Goal: Transaction & Acquisition: Obtain resource

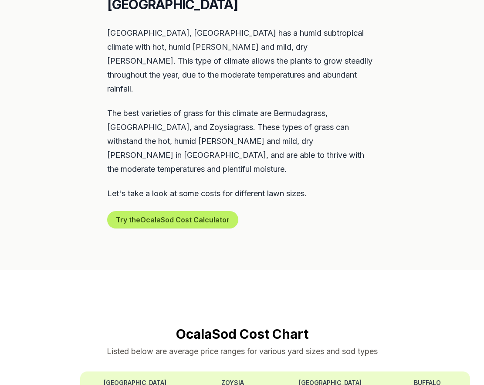
scroll to position [610, 0]
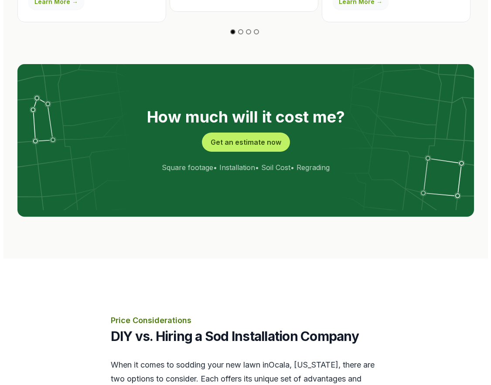
scroll to position [1656, 0]
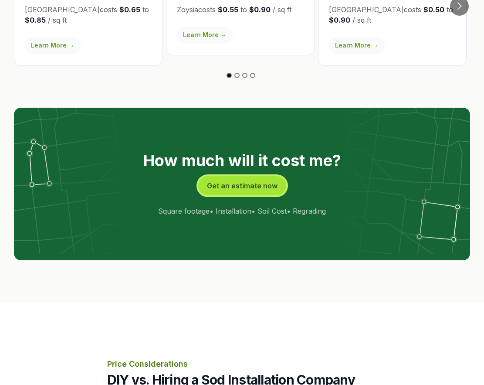
click at [247, 176] on button "Get an estimate now" at bounding box center [242, 185] width 88 height 19
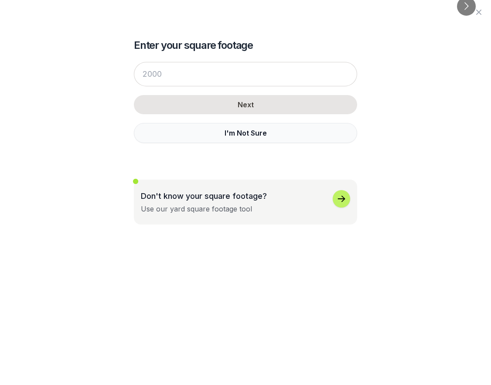
click at [246, 142] on button "I'm Not Sure" at bounding box center [245, 133] width 223 height 20
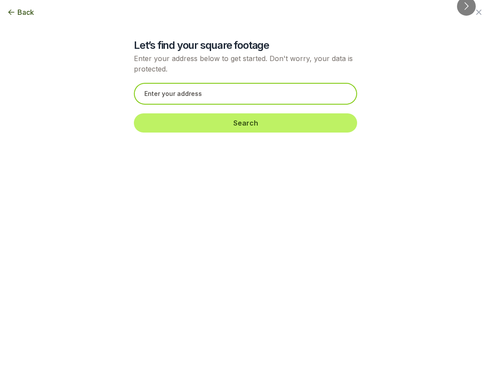
click at [193, 94] on input "text" at bounding box center [245, 94] width 223 height 22
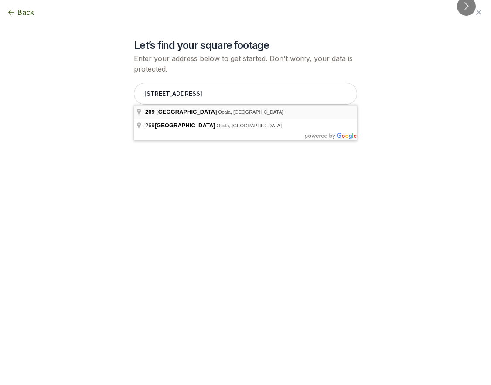
type input "[STREET_ADDRESS]"
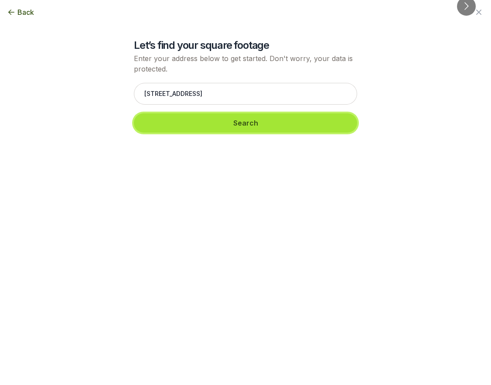
click at [239, 119] on button "Search" at bounding box center [245, 122] width 223 height 19
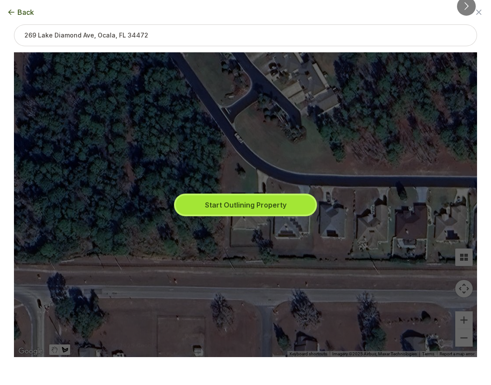
click at [248, 209] on button "Start Outlining Property" at bounding box center [245, 204] width 139 height 19
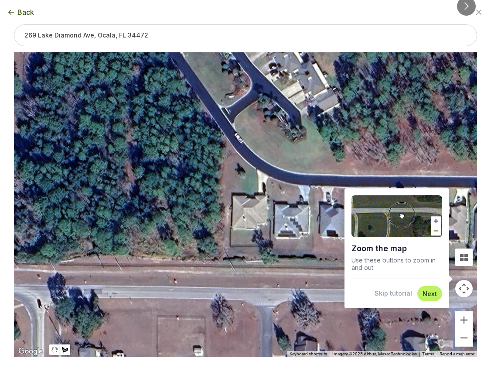
click at [236, 152] on div at bounding box center [245, 205] width 463 height 305
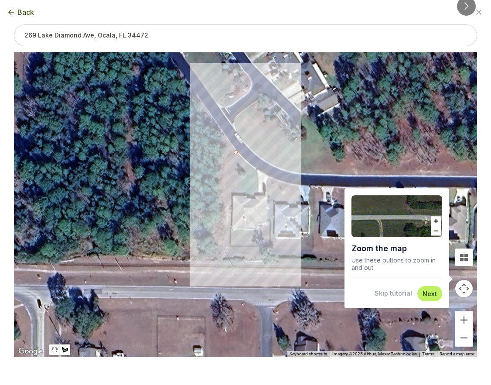
click at [255, 169] on div at bounding box center [245, 205] width 463 height 305
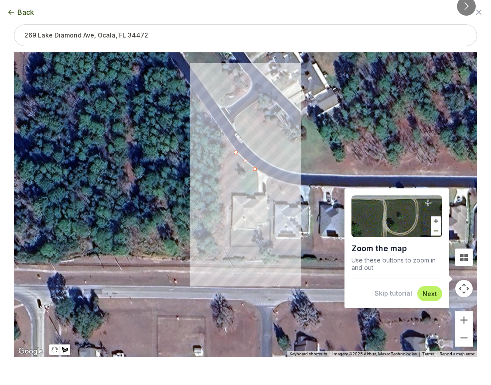
click at [258, 190] on div at bounding box center [245, 205] width 463 height 305
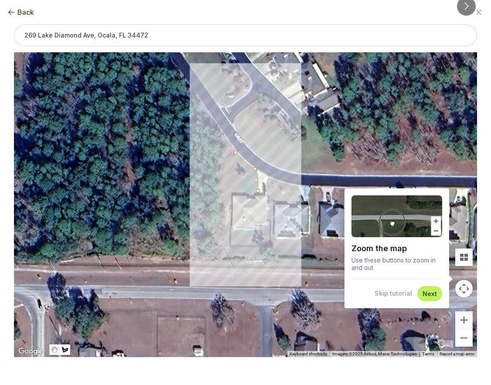
click at [236, 192] on div at bounding box center [245, 205] width 463 height 305
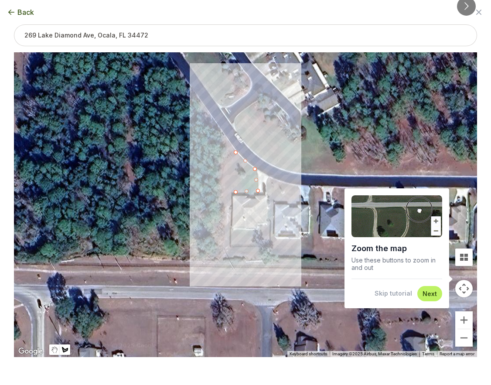
click at [224, 192] on div at bounding box center [245, 205] width 463 height 305
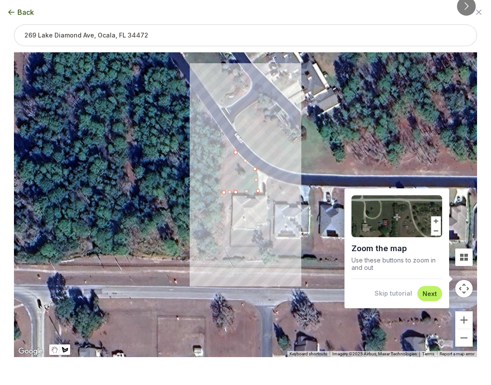
click at [225, 167] on div at bounding box center [245, 205] width 463 height 305
click at [235, 153] on div at bounding box center [245, 205] width 463 height 305
type input "3770"
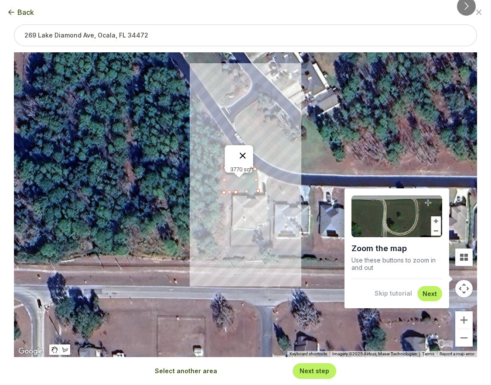
click at [248, 151] on button "Close" at bounding box center [242, 155] width 21 height 21
